Goal: Find specific page/section: Find specific page/section

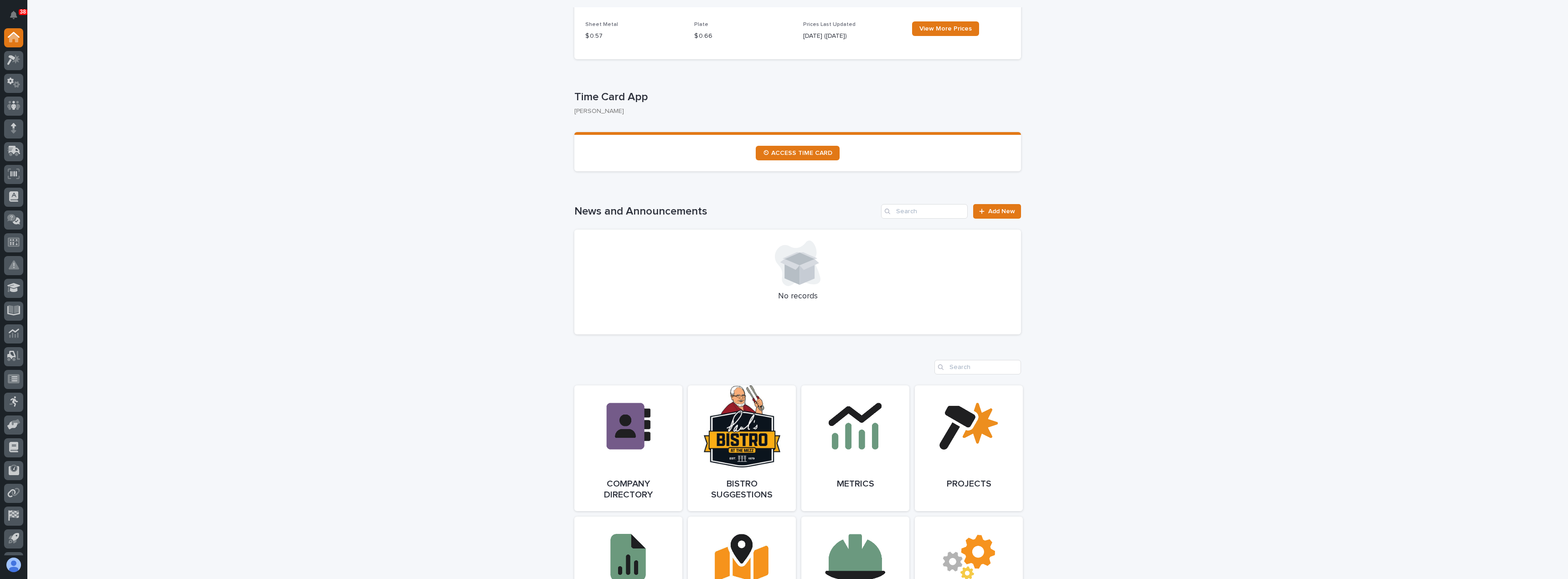
scroll to position [547, 0]
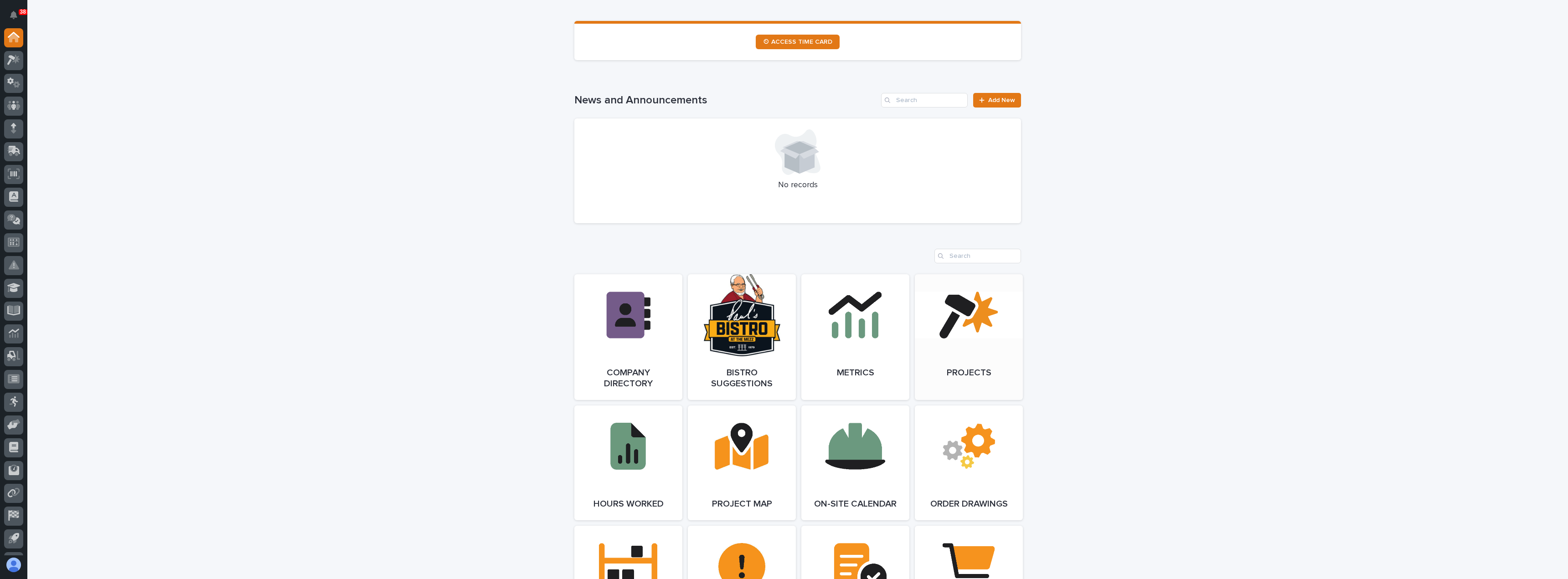
click at [963, 373] on link "Open Link" at bounding box center [968, 337] width 108 height 126
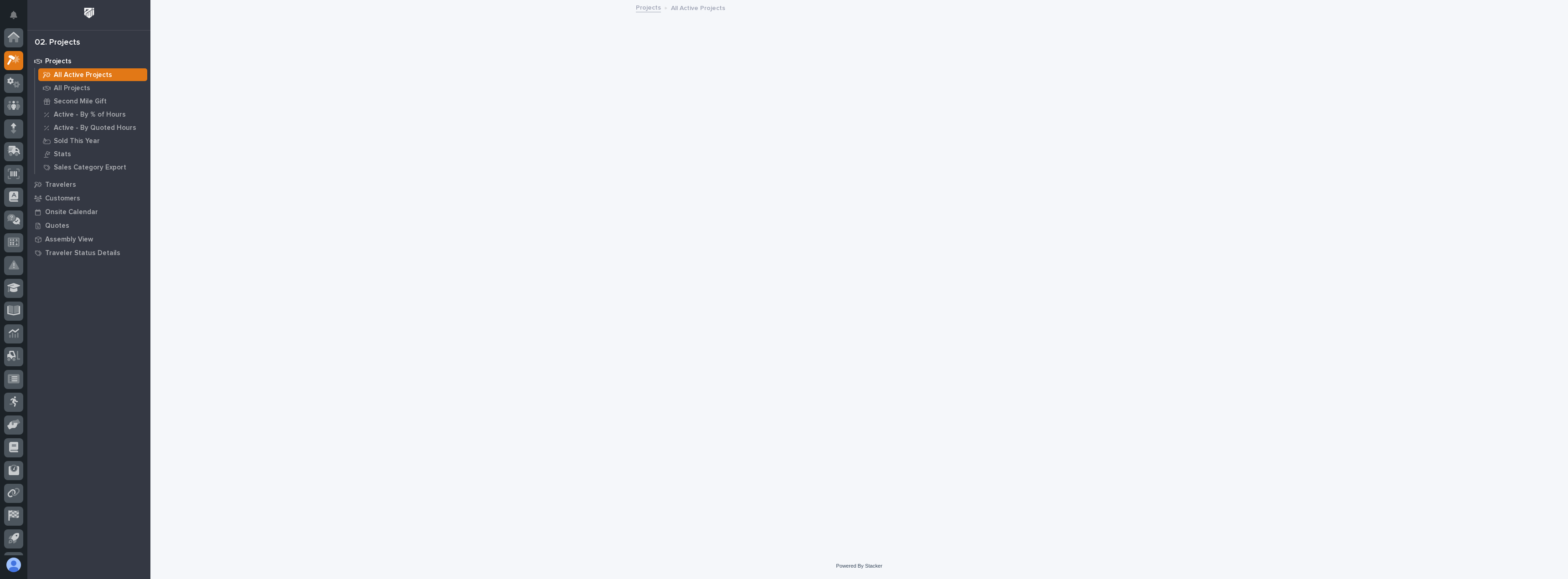
scroll to position [23, 0]
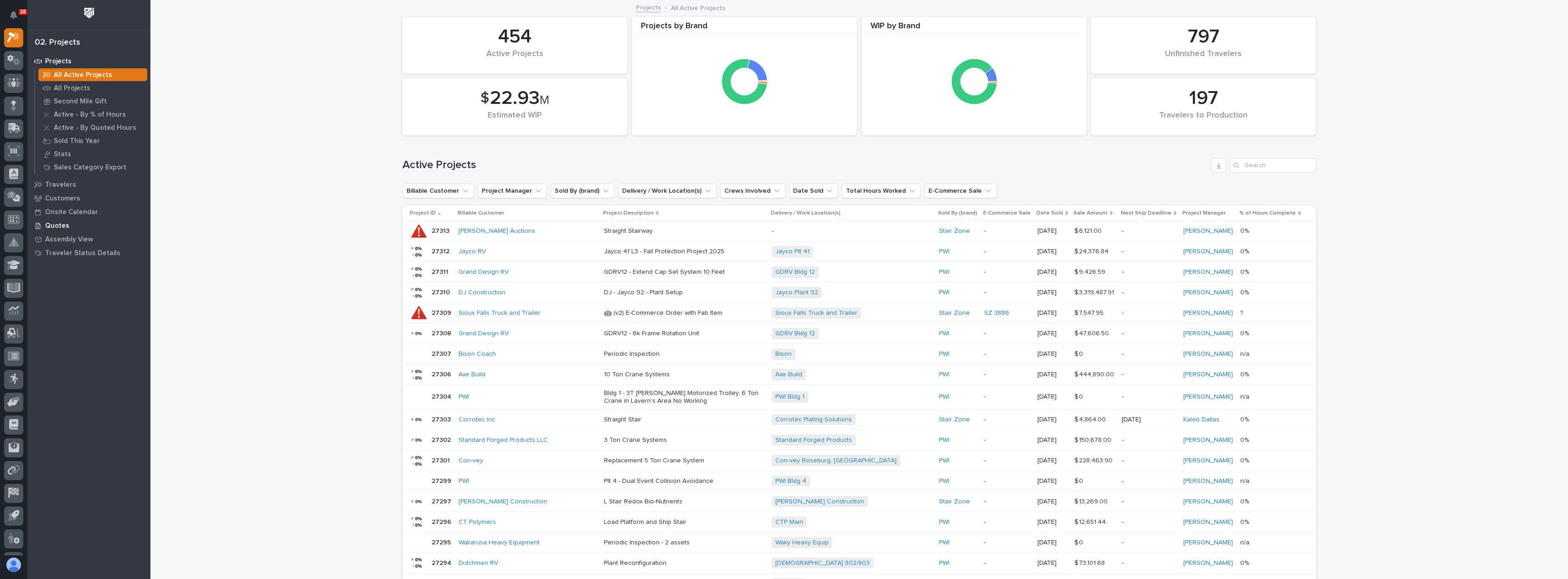
click at [62, 226] on p "Quotes" at bounding box center [57, 226] width 24 height 8
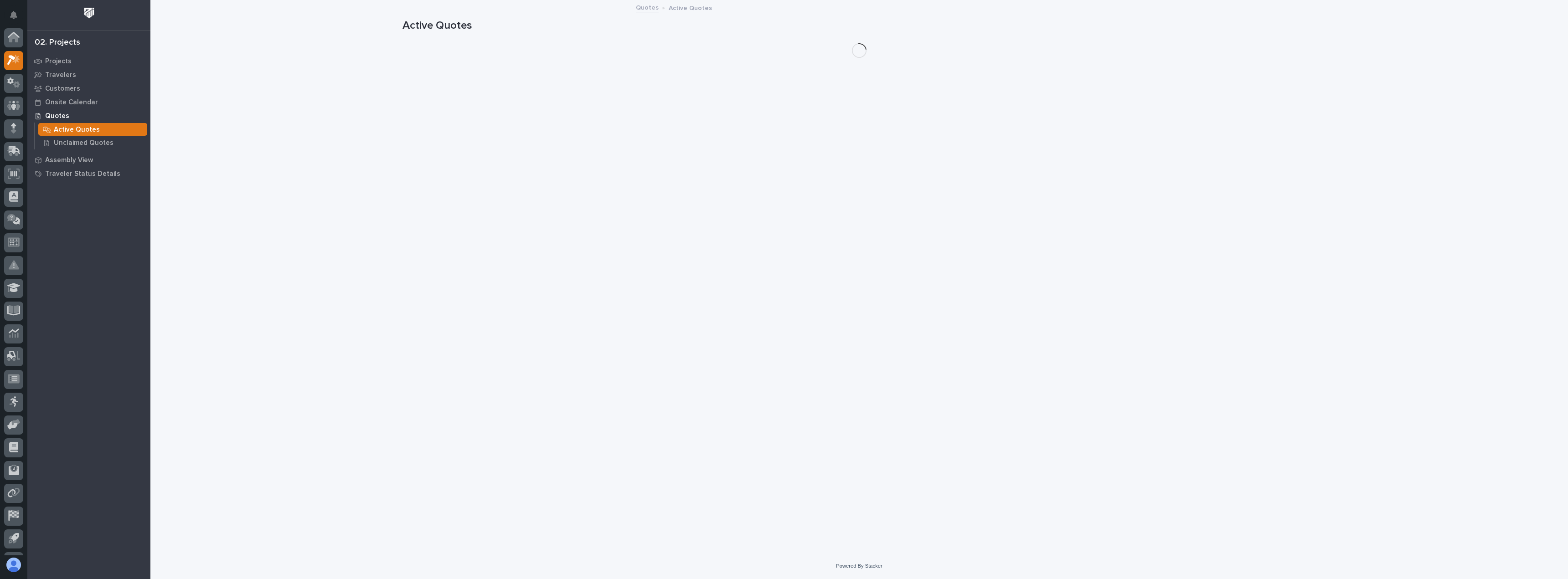
scroll to position [23, 0]
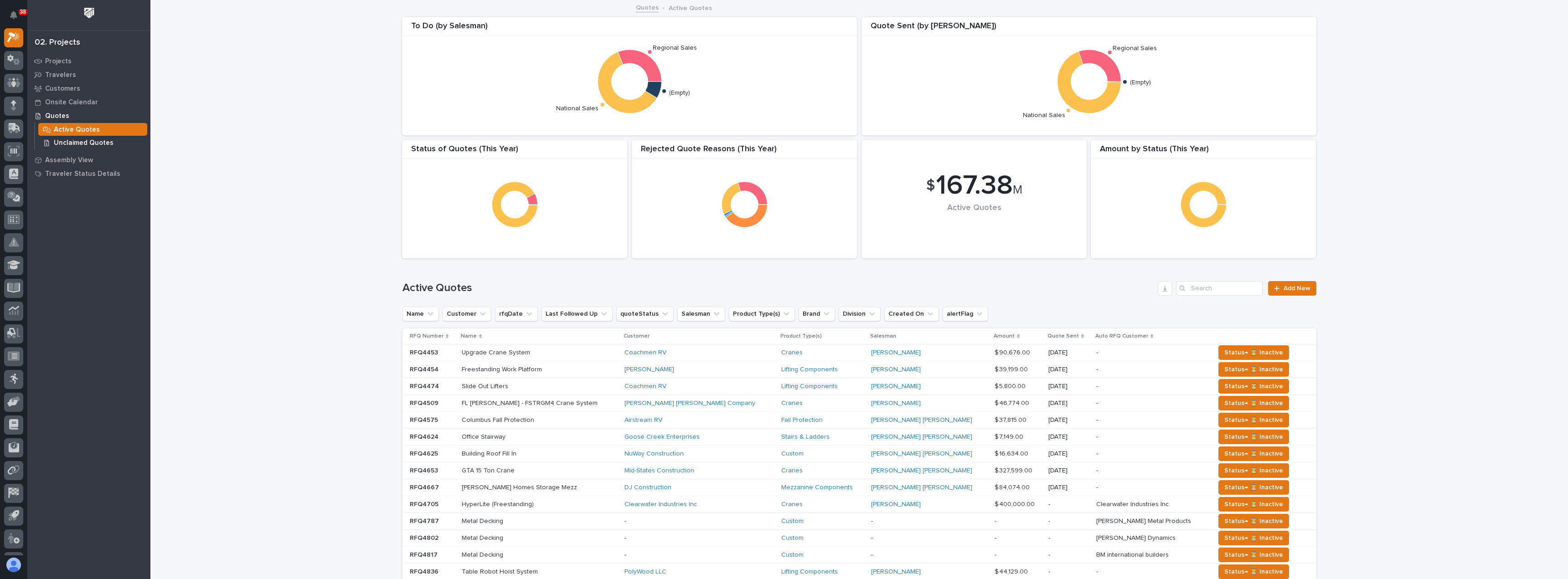
click at [85, 139] on p "Unclaimed Quotes" at bounding box center [83, 142] width 60 height 8
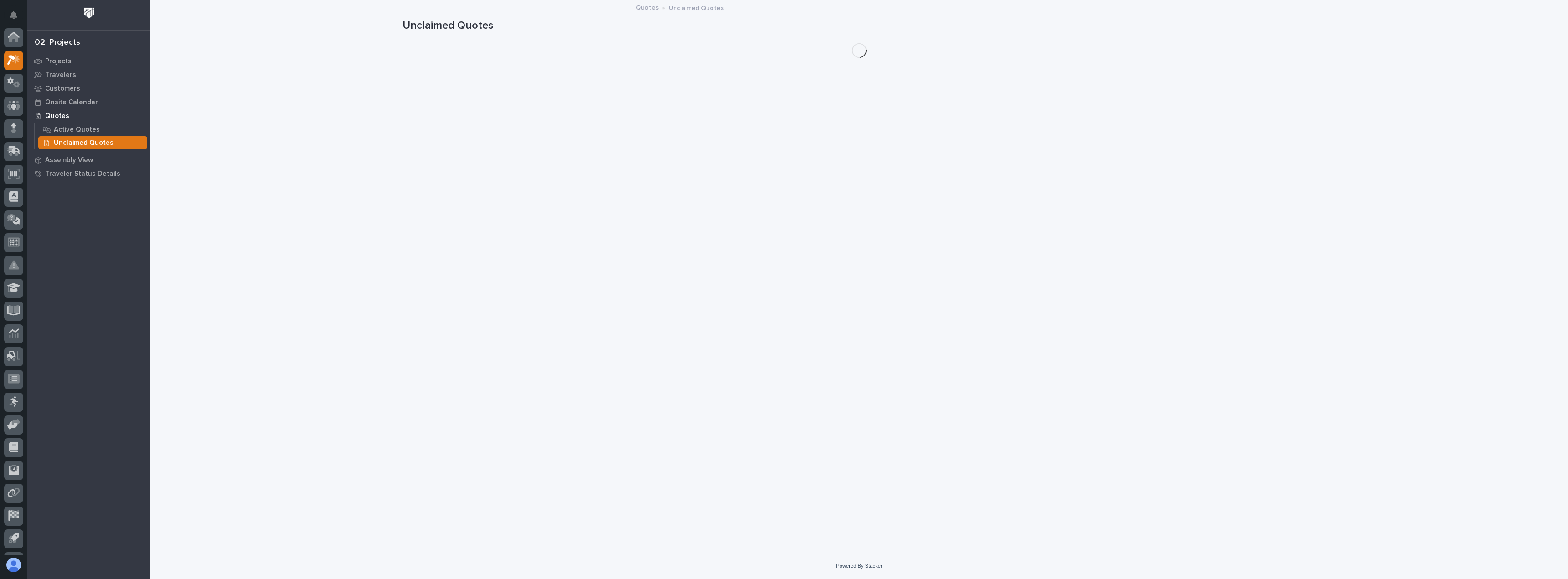
scroll to position [23, 0]
